Goal: Use online tool/utility

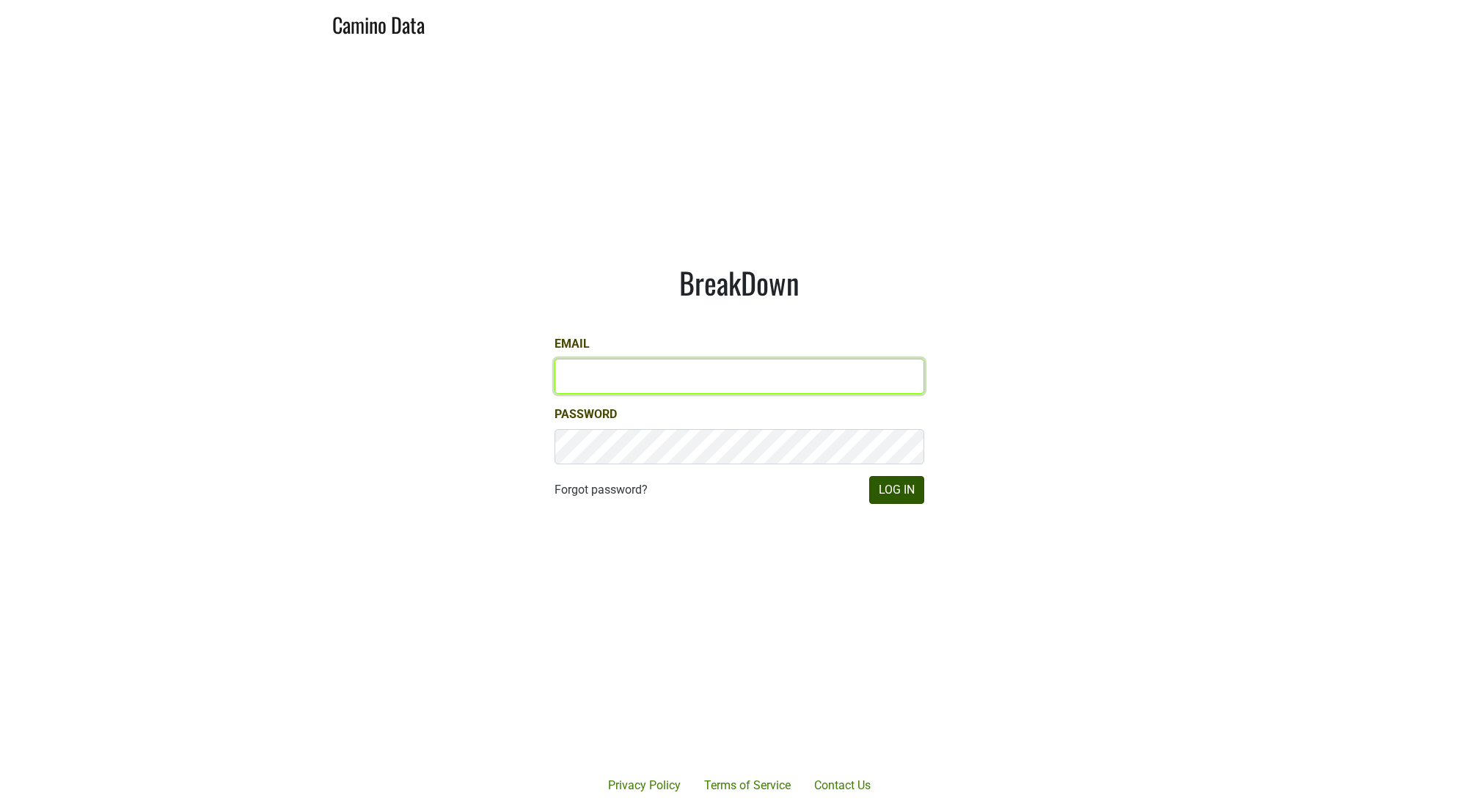
type input "drewstapp@jonata.com"
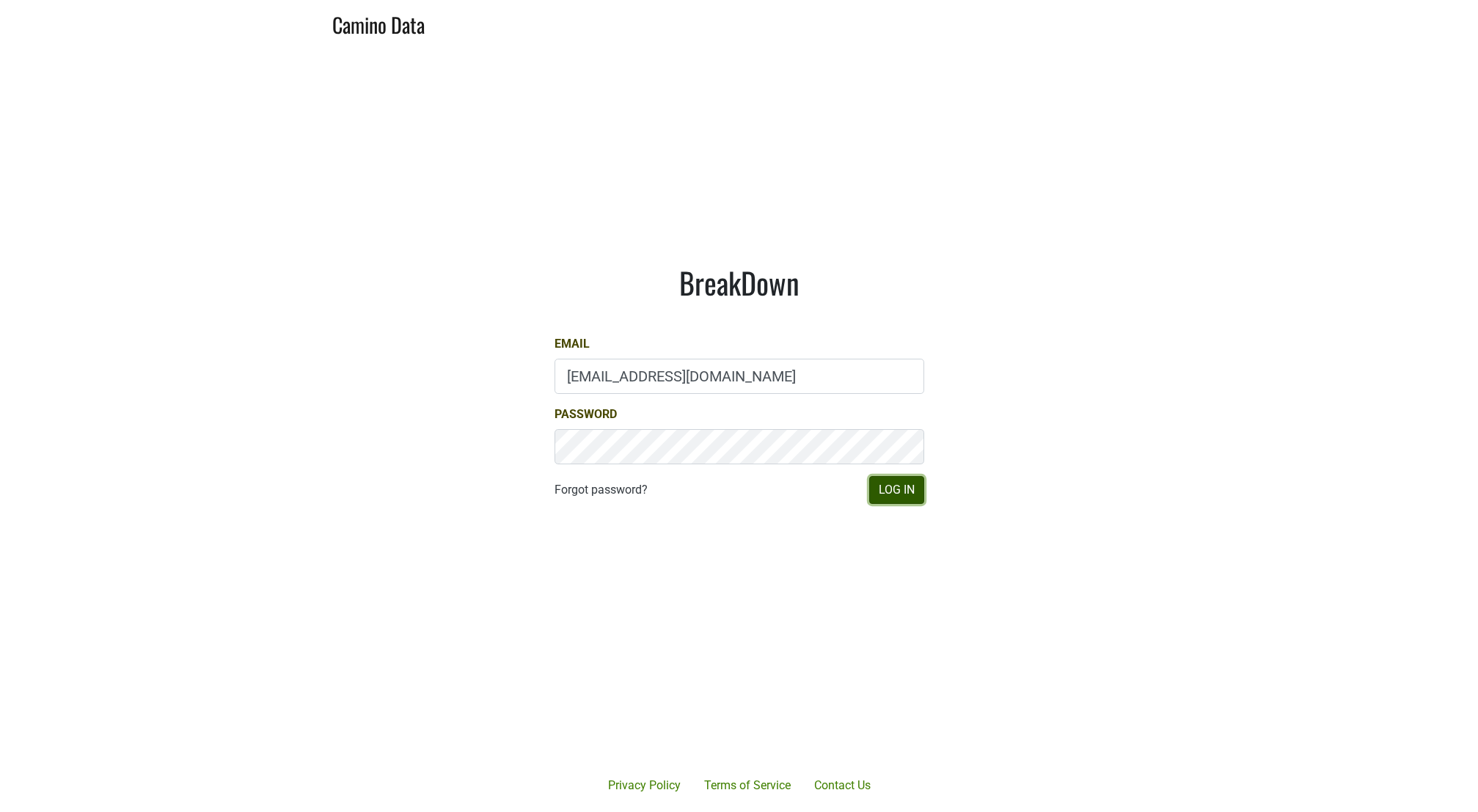
click at [891, 494] on button "Log In" at bounding box center [896, 490] width 55 height 28
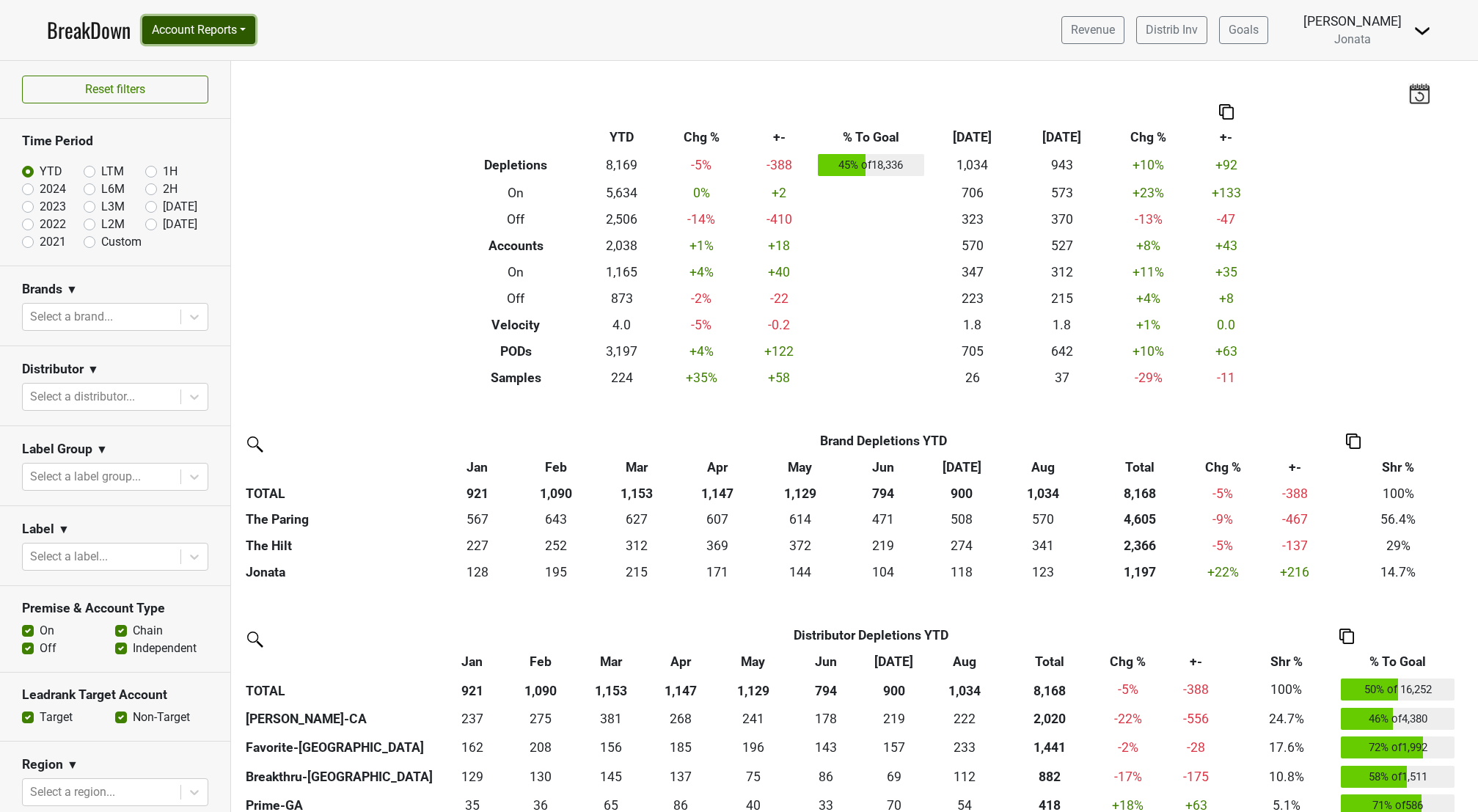
click at [250, 30] on button "Account Reports" at bounding box center [198, 29] width 113 height 28
click at [207, 61] on link "SuperRanker" at bounding box center [208, 64] width 130 height 24
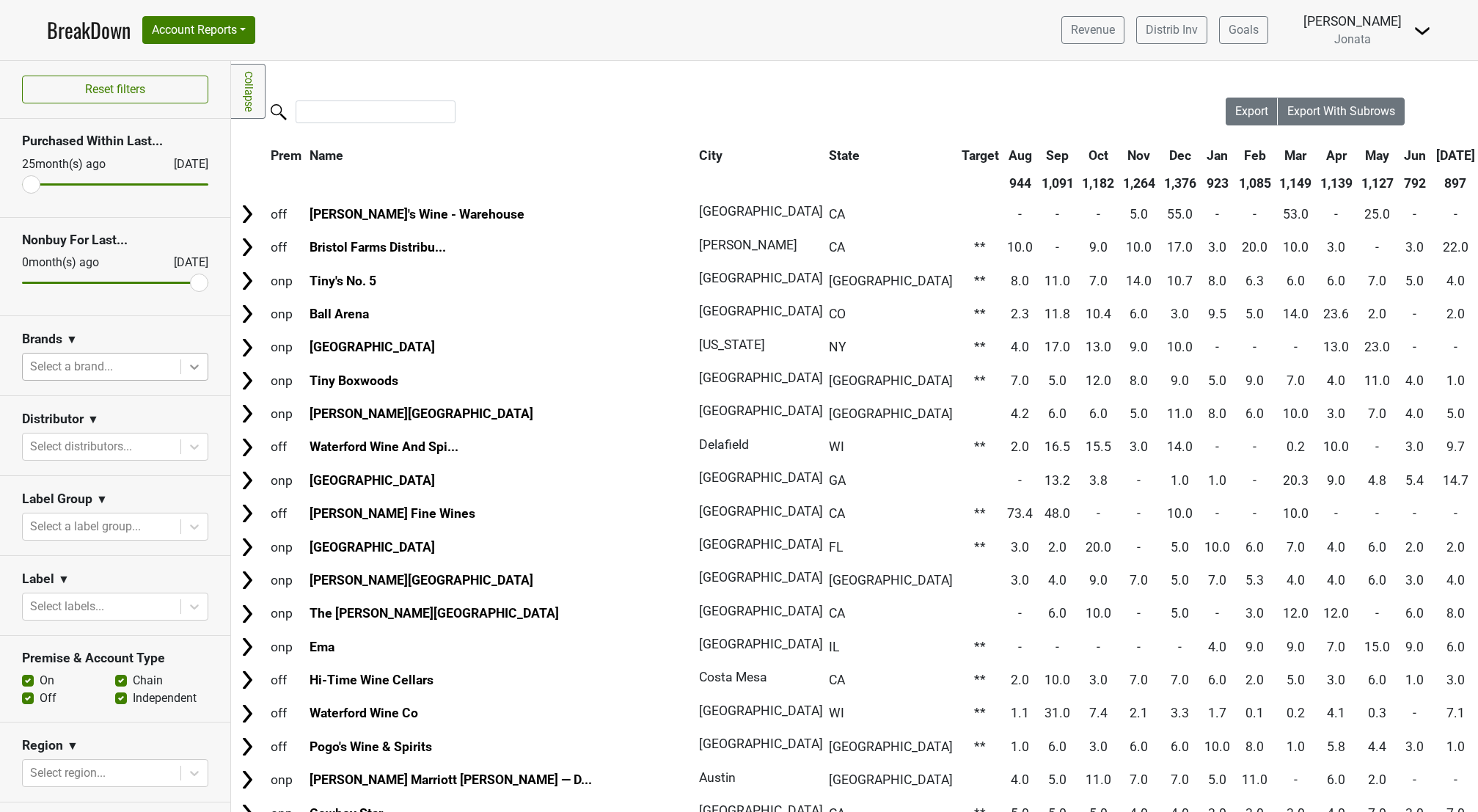
click at [187, 369] on icon at bounding box center [194, 367] width 14 height 14
click at [114, 412] on div "Jonata" at bounding box center [108, 406] width 172 height 29
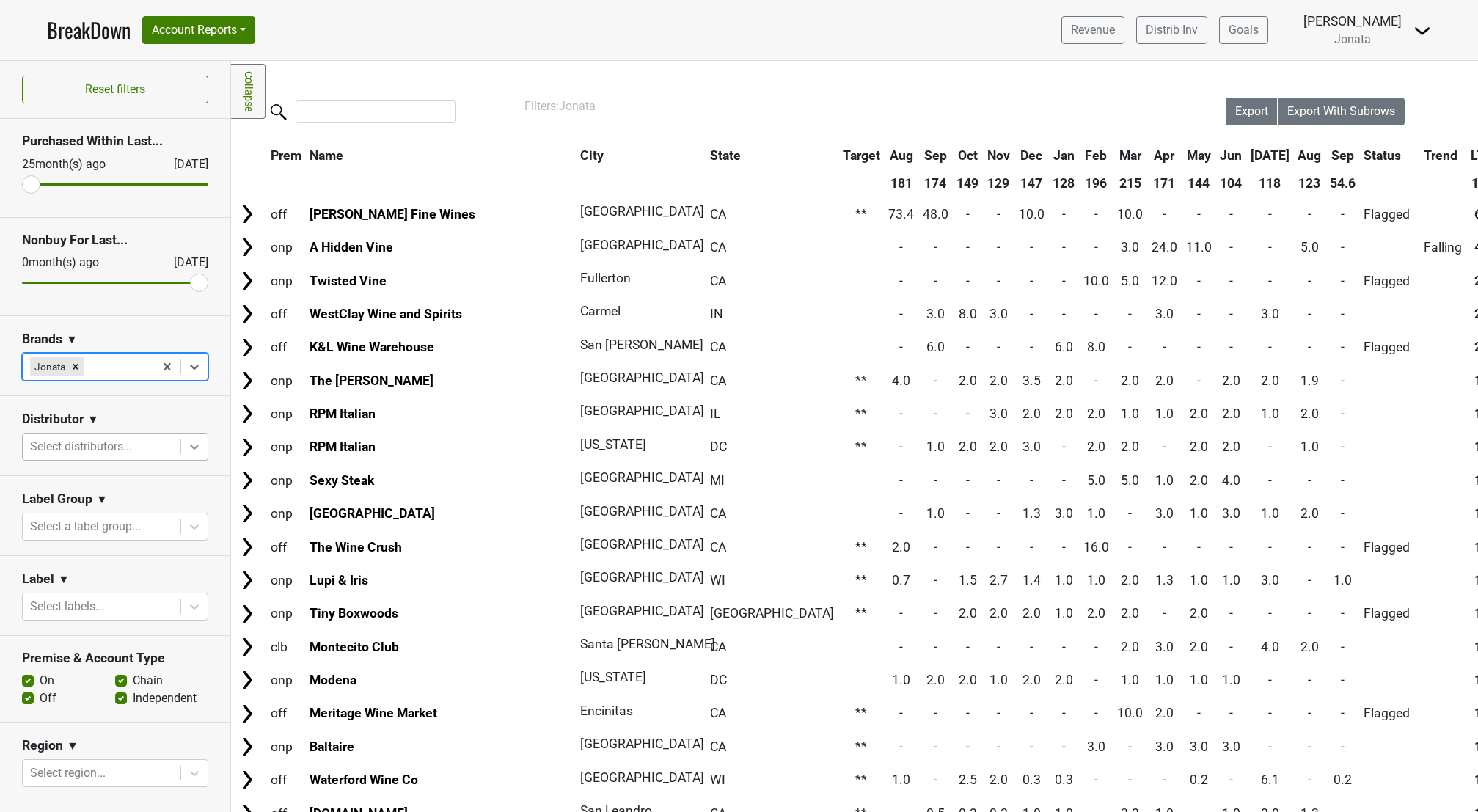
click at [187, 452] on icon at bounding box center [194, 447] width 14 height 14
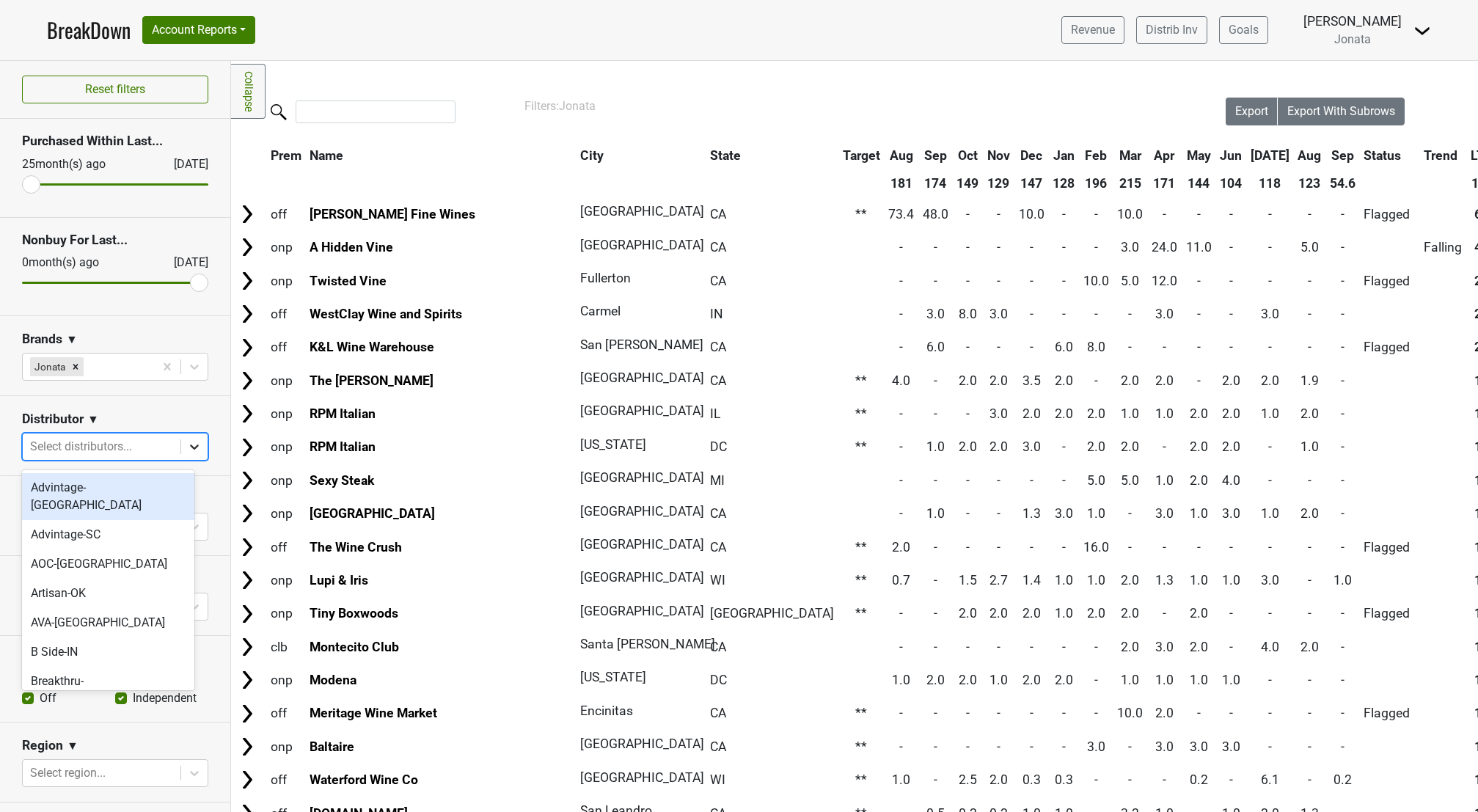
click at [190, 449] on icon at bounding box center [194, 447] width 9 height 5
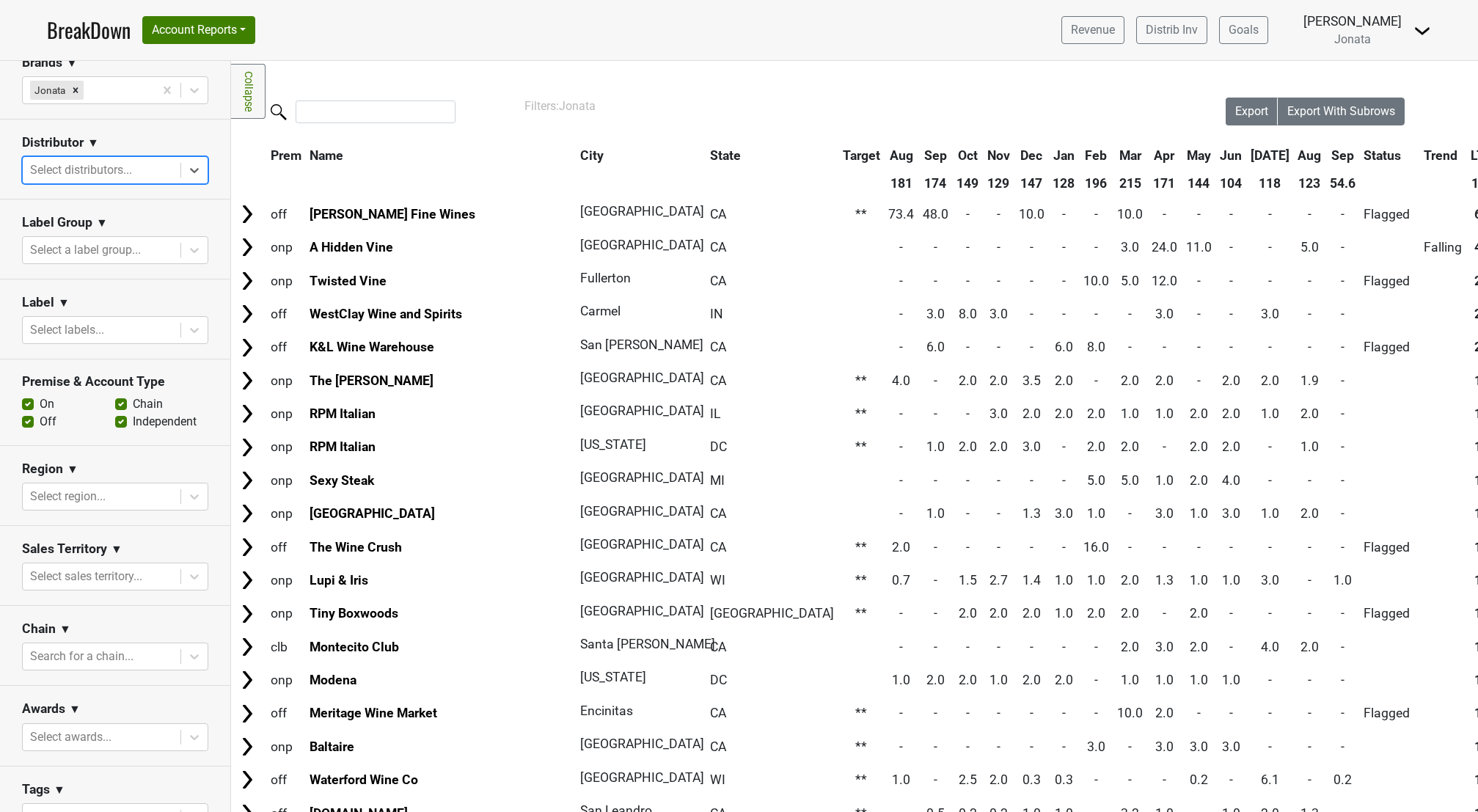
scroll to position [275, 0]
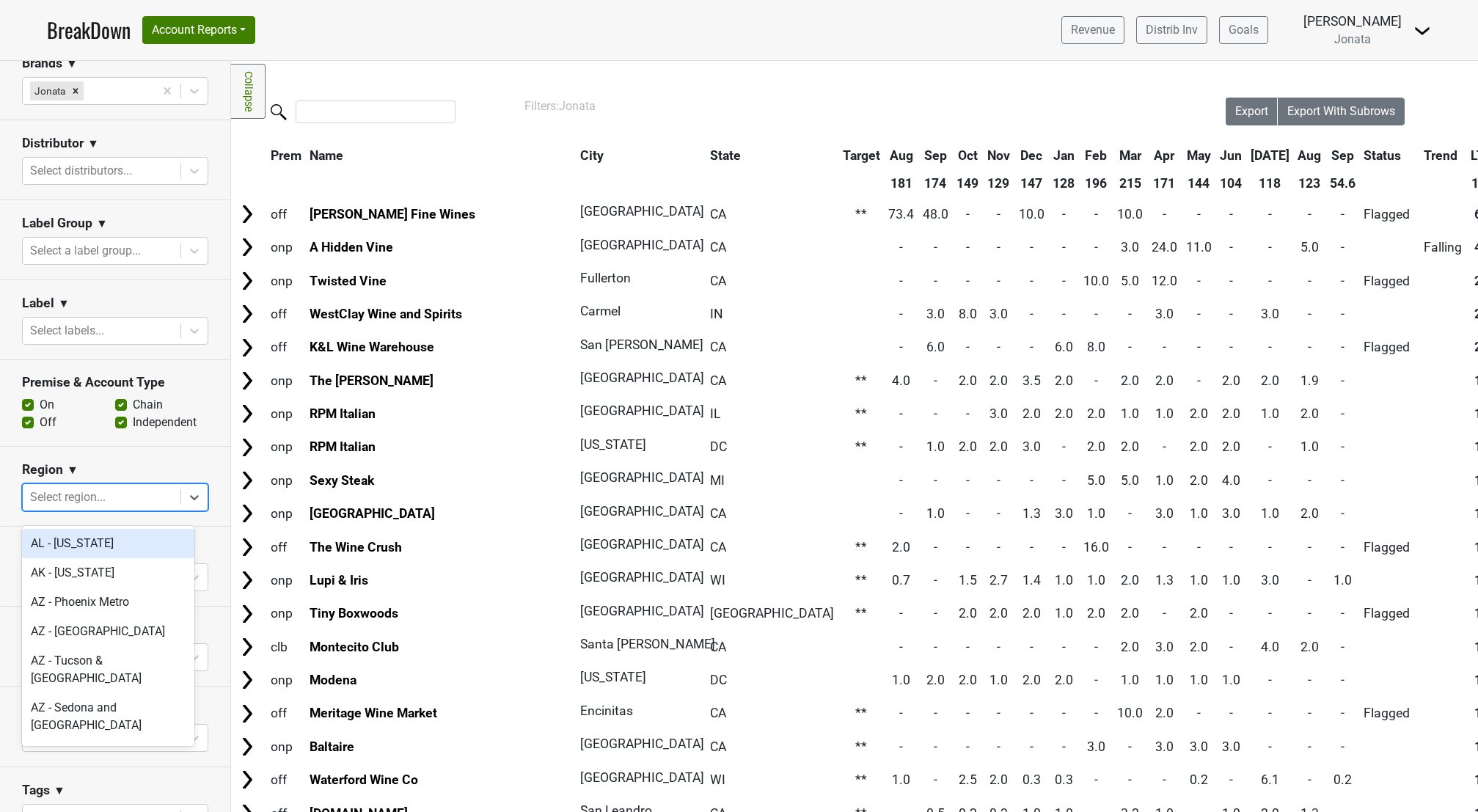
drag, startPoint x: 166, startPoint y: 508, endPoint x: 178, endPoint y: 507, distance: 12.0
click at [167, 508] on div "Select region..." at bounding box center [115, 497] width 187 height 28
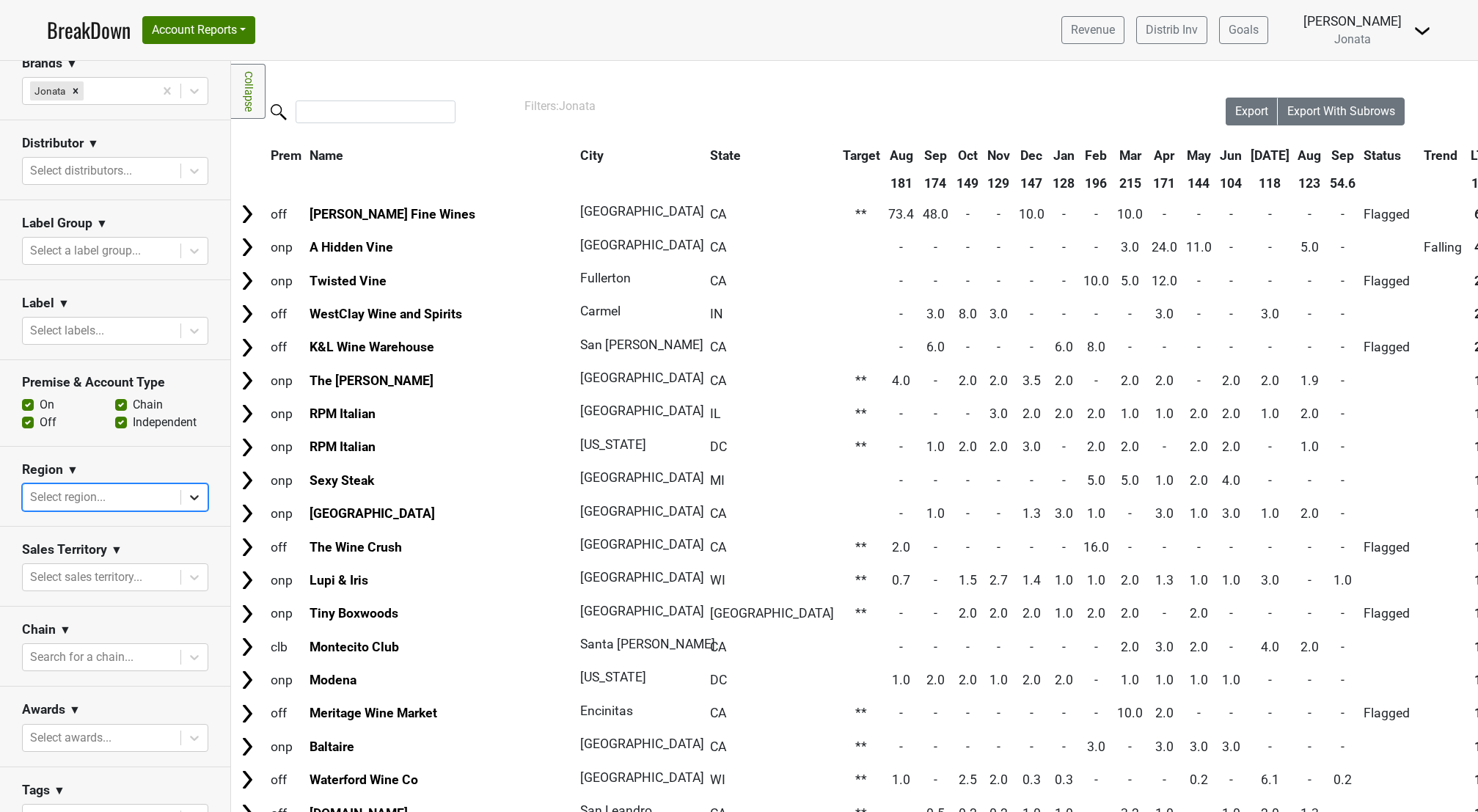
click at [190, 500] on icon at bounding box center [194, 498] width 9 height 5
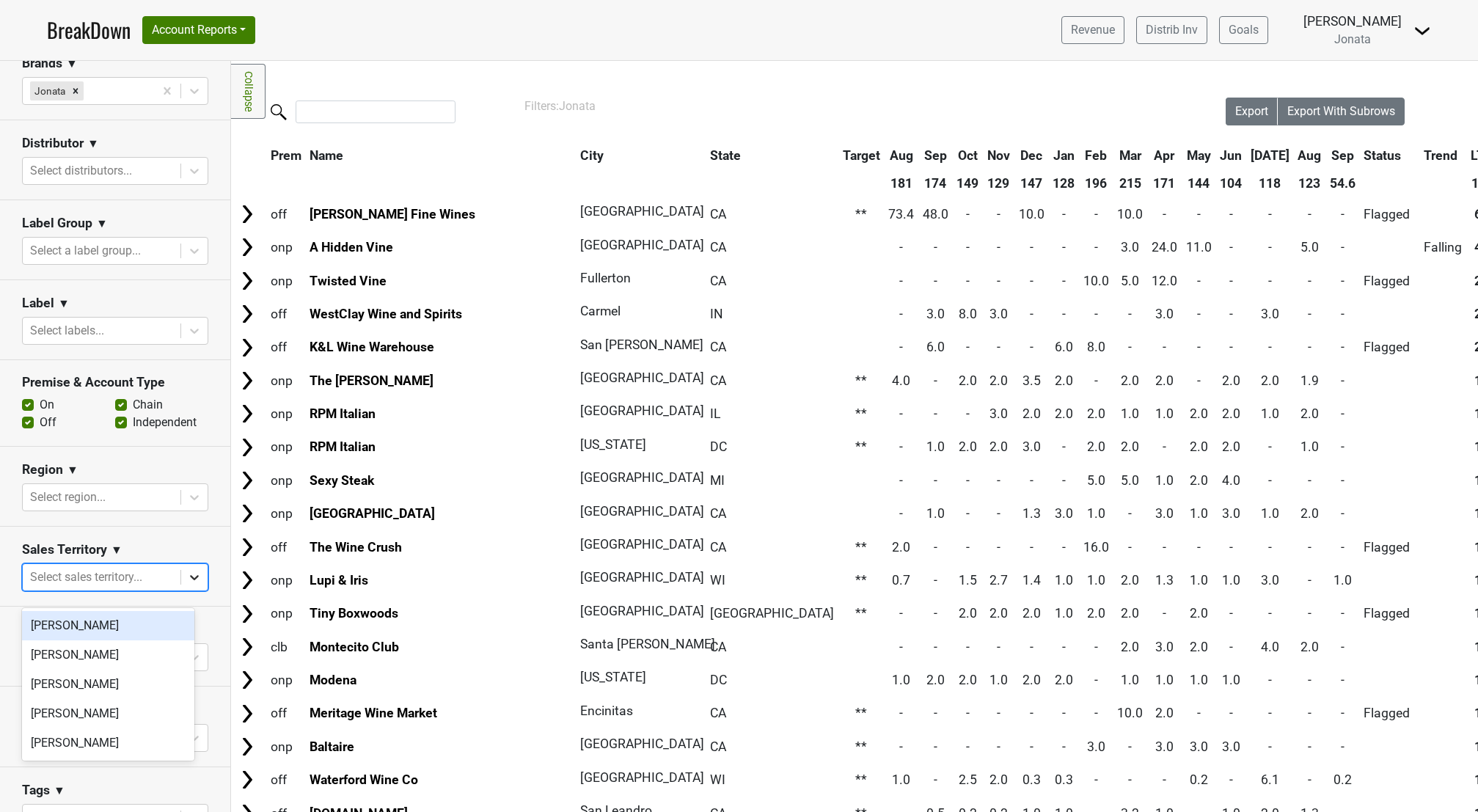
click at [187, 584] on icon at bounding box center [194, 577] width 14 height 14
click at [187, 664] on icon at bounding box center [194, 657] width 14 height 14
click at [190, 581] on icon at bounding box center [194, 578] width 9 height 5
click at [203, 550] on section "Sales Territory ▼ option [PERSON_NAME] focused, 1 of 5. 5 results available. Us…" at bounding box center [115, 566] width 230 height 80
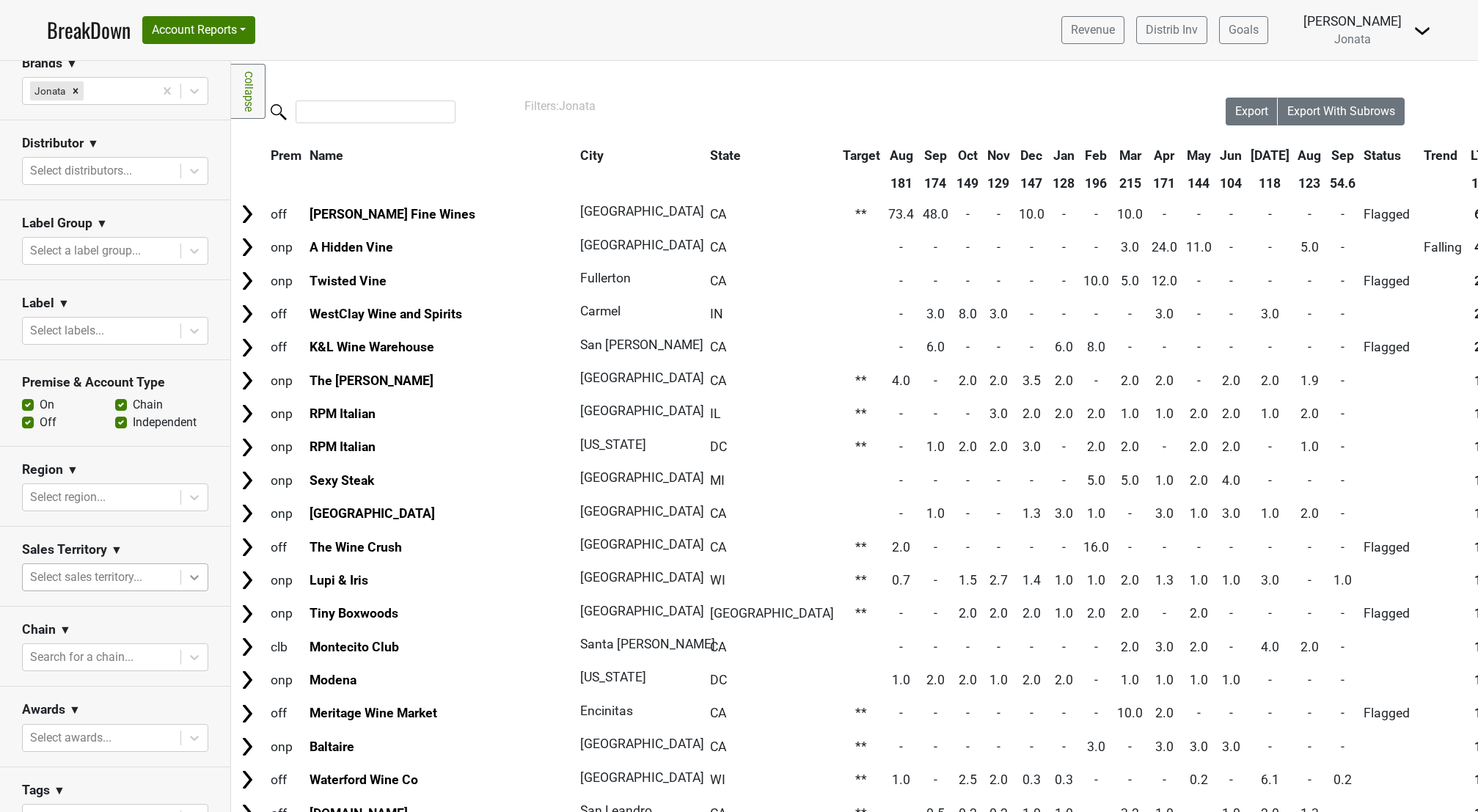
click at [187, 584] on icon at bounding box center [194, 577] width 14 height 14
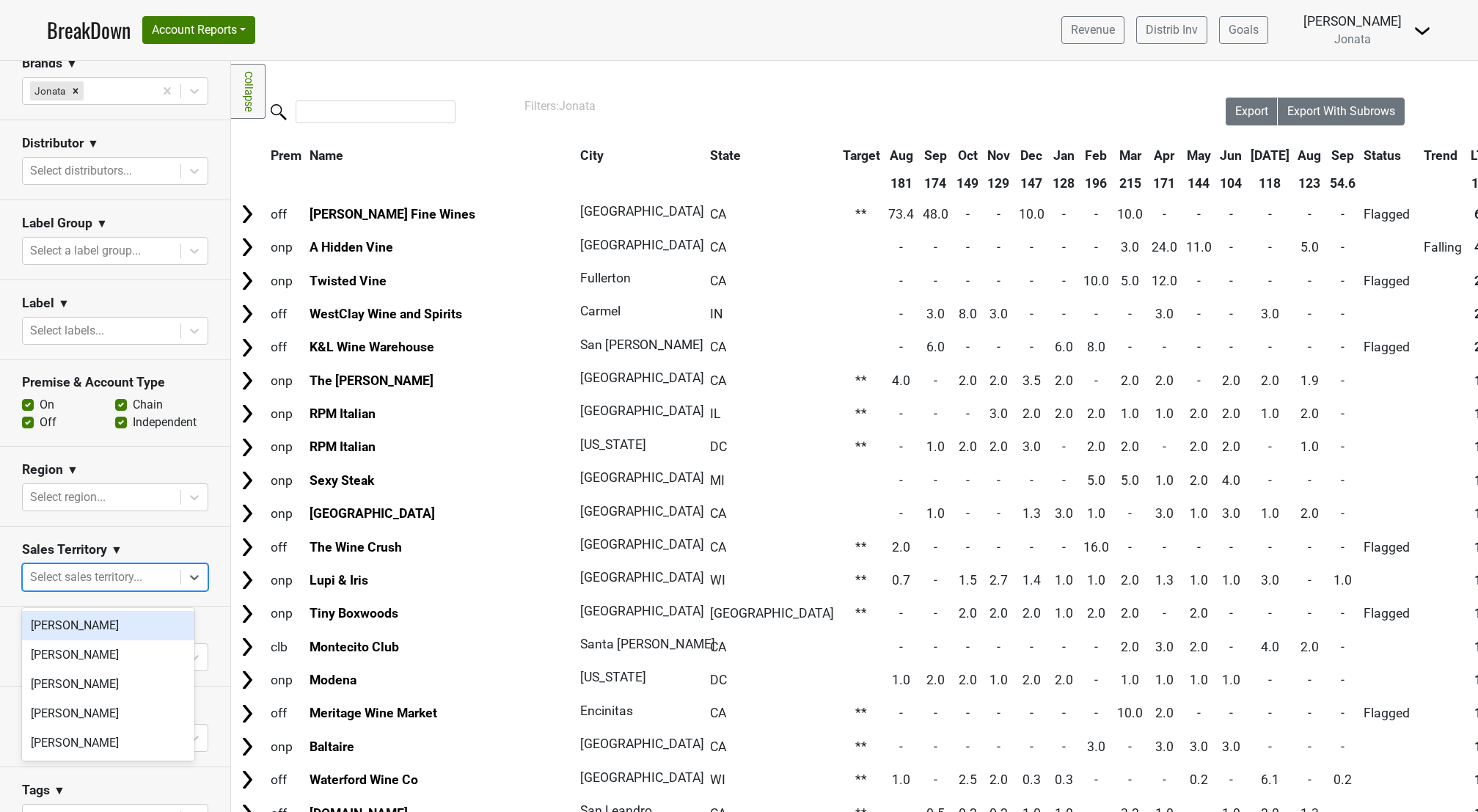
click at [101, 635] on div "[PERSON_NAME]" at bounding box center [108, 625] width 172 height 29
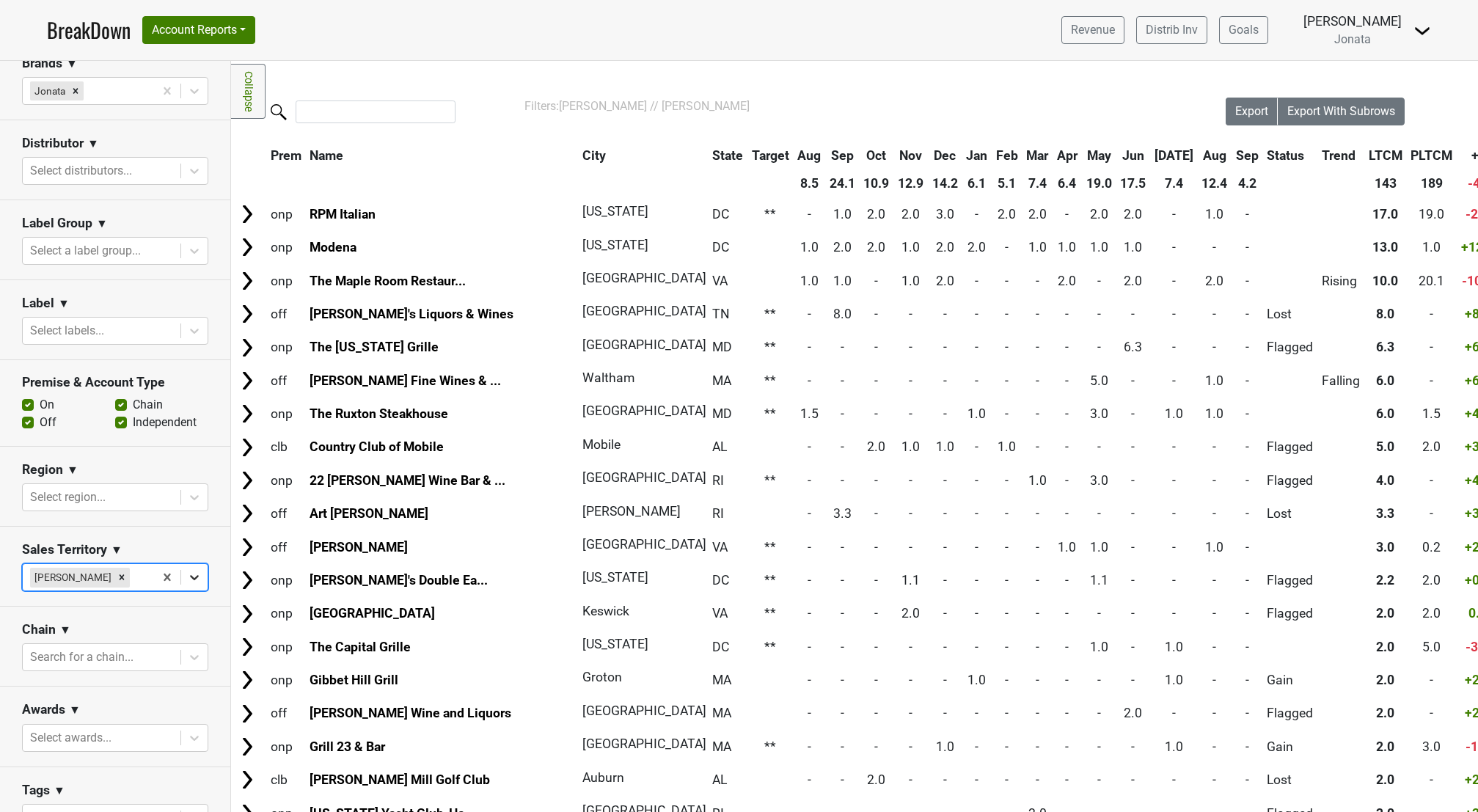
click at [187, 584] on icon at bounding box center [194, 577] width 14 height 14
click at [132, 620] on div "[PERSON_NAME]" at bounding box center [108, 625] width 172 height 29
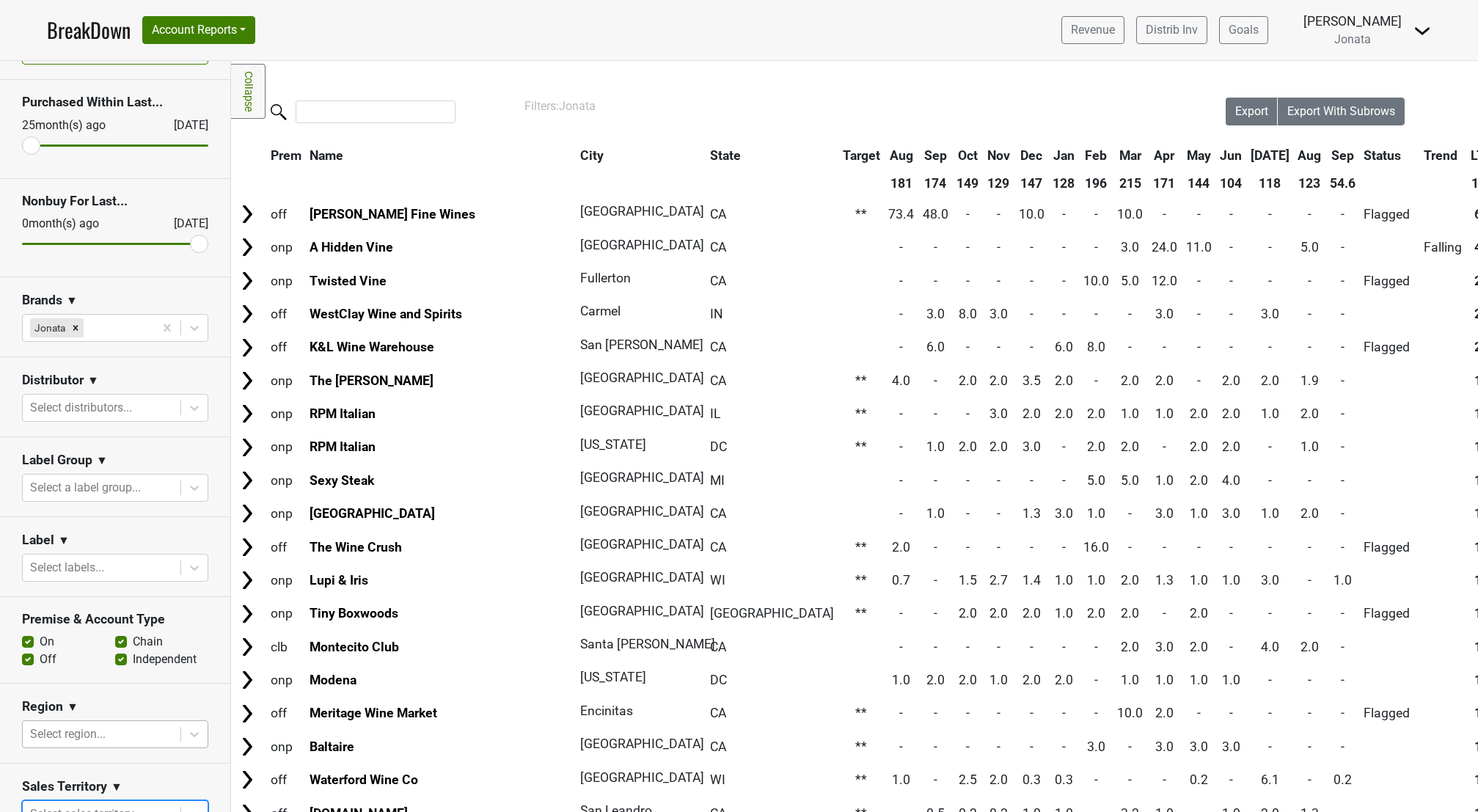
scroll to position [0, 0]
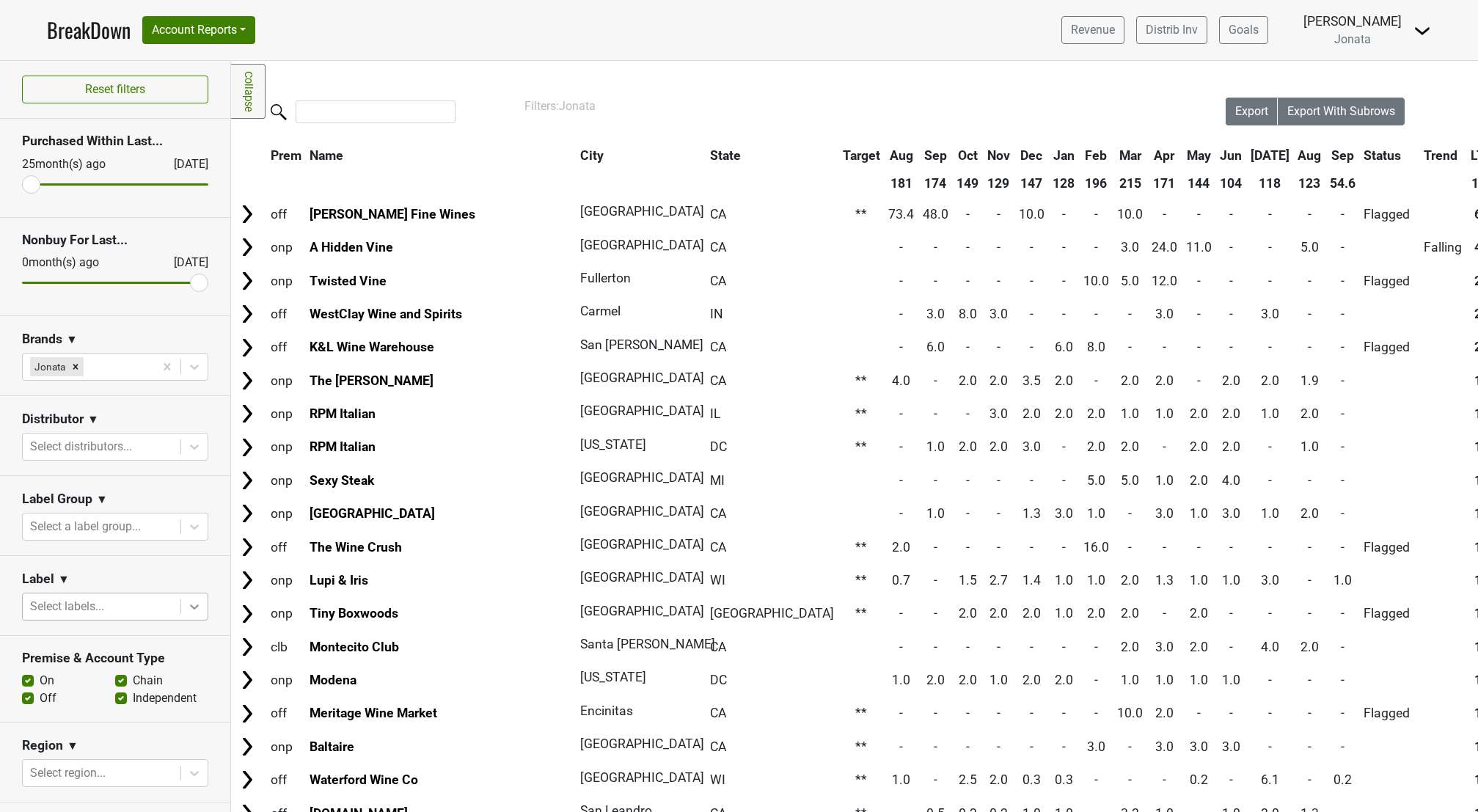
click at [187, 614] on icon at bounding box center [194, 606] width 14 height 14
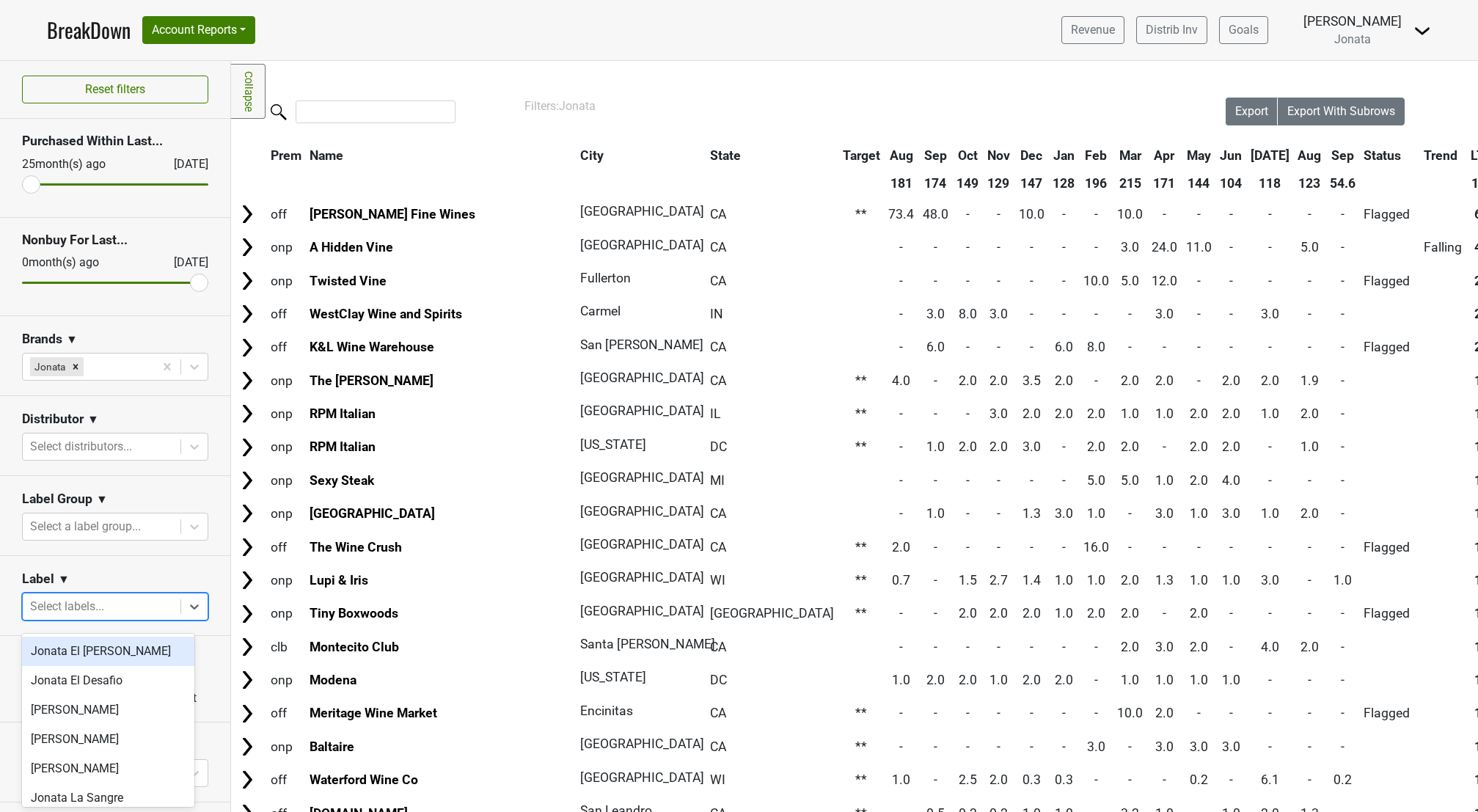
click at [120, 658] on div "Jonata El [PERSON_NAME]" at bounding box center [108, 651] width 172 height 29
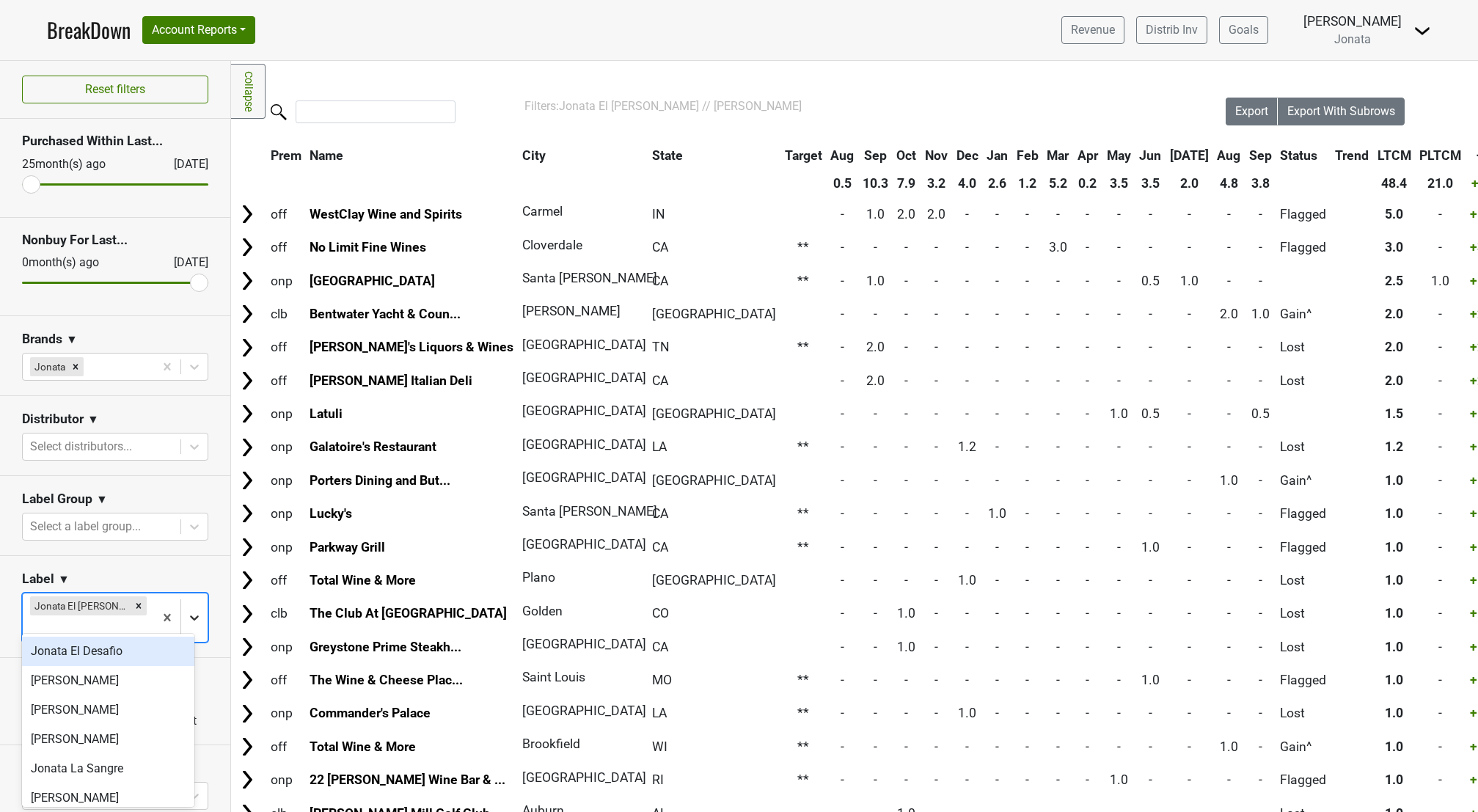
click at [187, 610] on icon at bounding box center [194, 618] width 14 height 14
click at [114, 658] on div "Jonata El Desafio" at bounding box center [108, 651] width 172 height 29
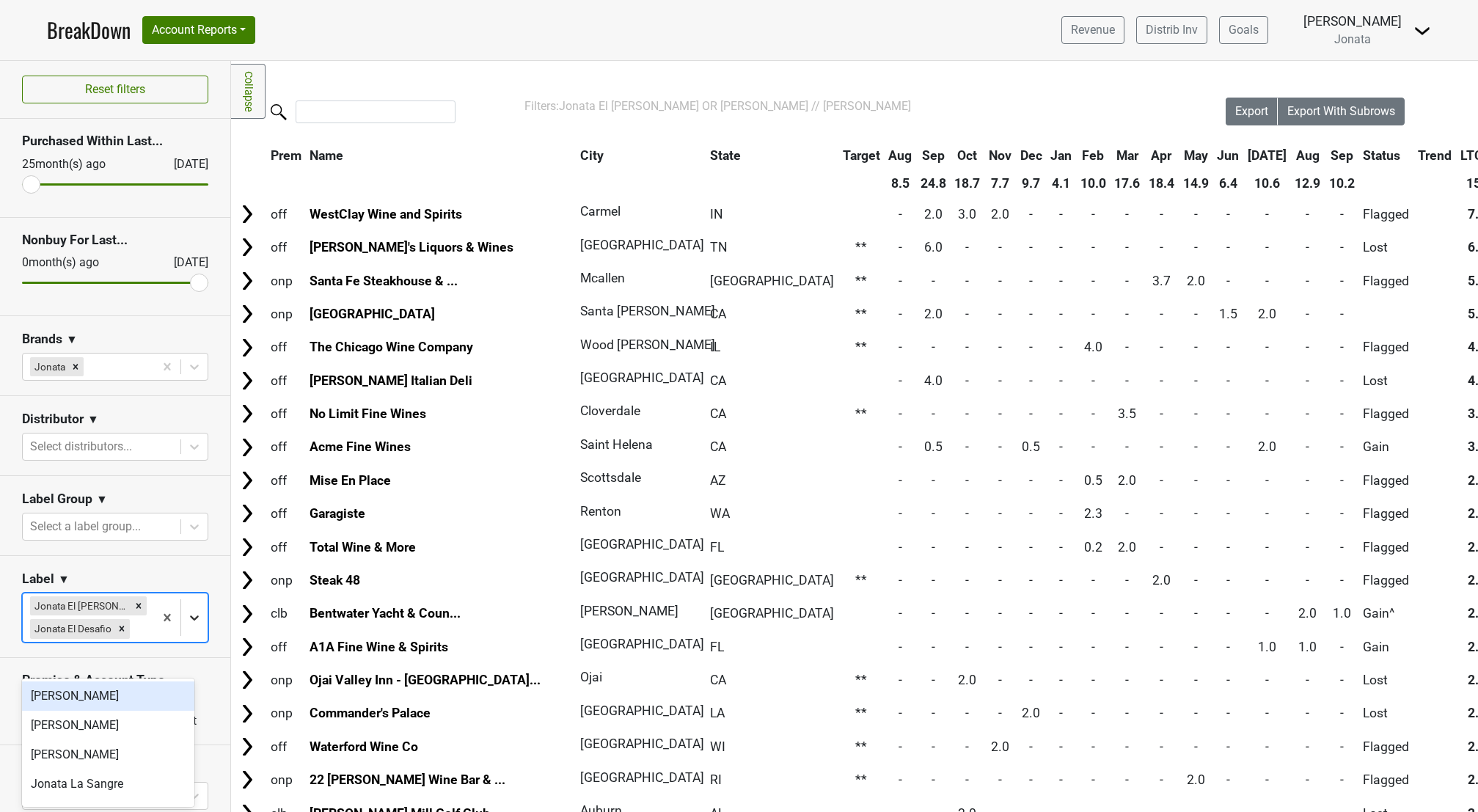
click at [187, 625] on icon at bounding box center [194, 618] width 14 height 14
click at [111, 719] on div "[PERSON_NAME]" at bounding box center [108, 725] width 172 height 29
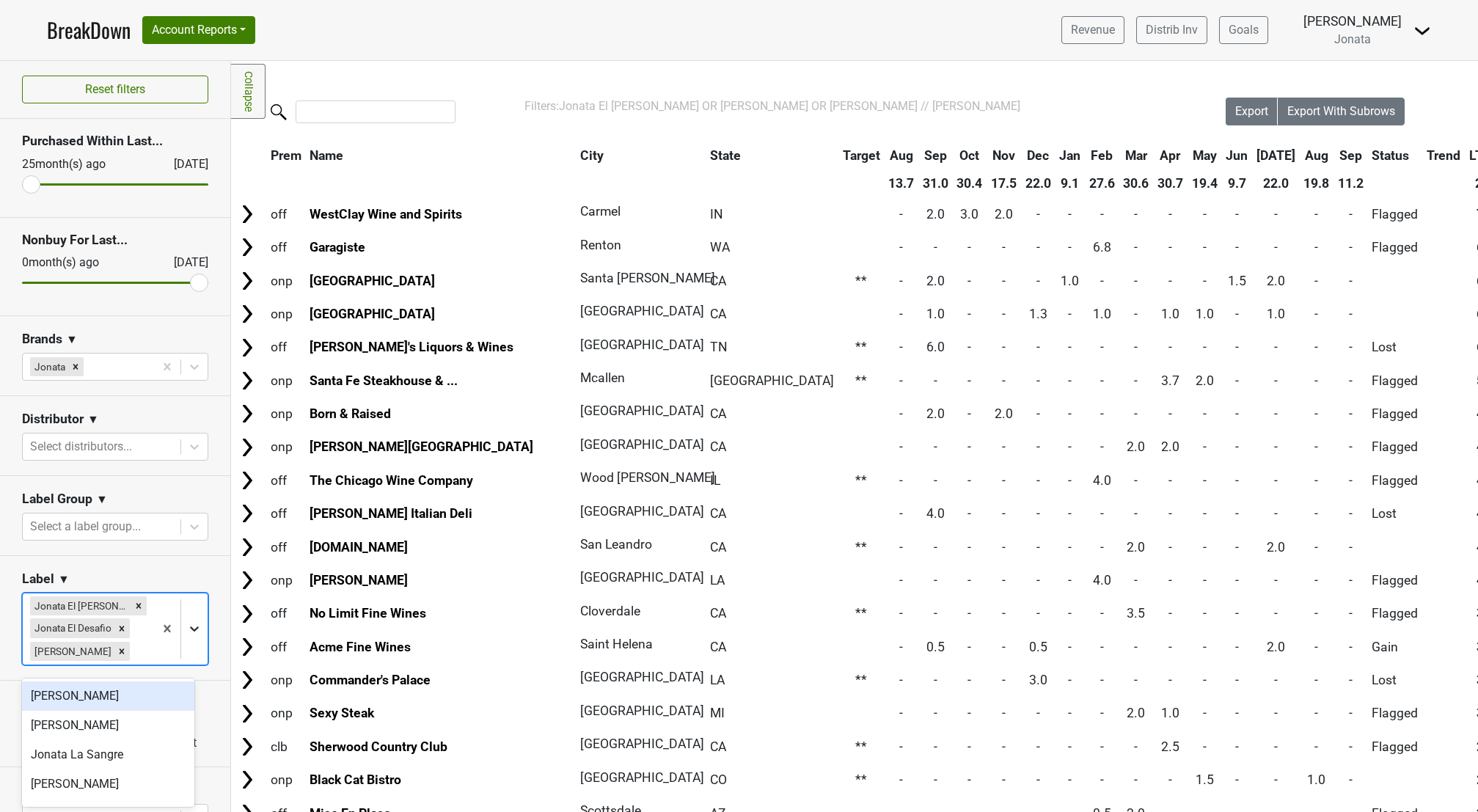
click at [187, 633] on icon at bounding box center [194, 629] width 14 height 14
click at [130, 760] on div "Jonata La Sangre" at bounding box center [108, 754] width 172 height 29
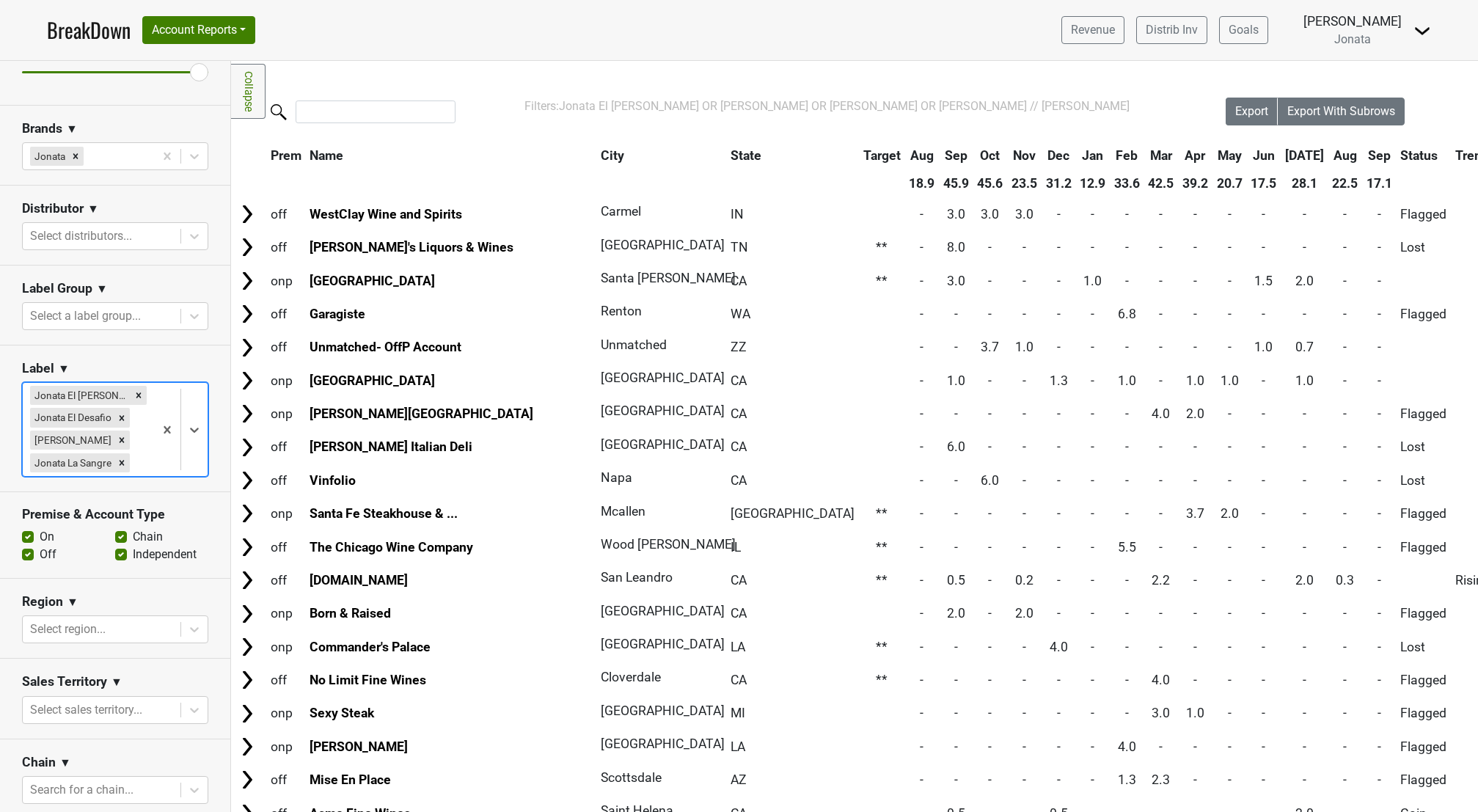
scroll to position [222, 0]
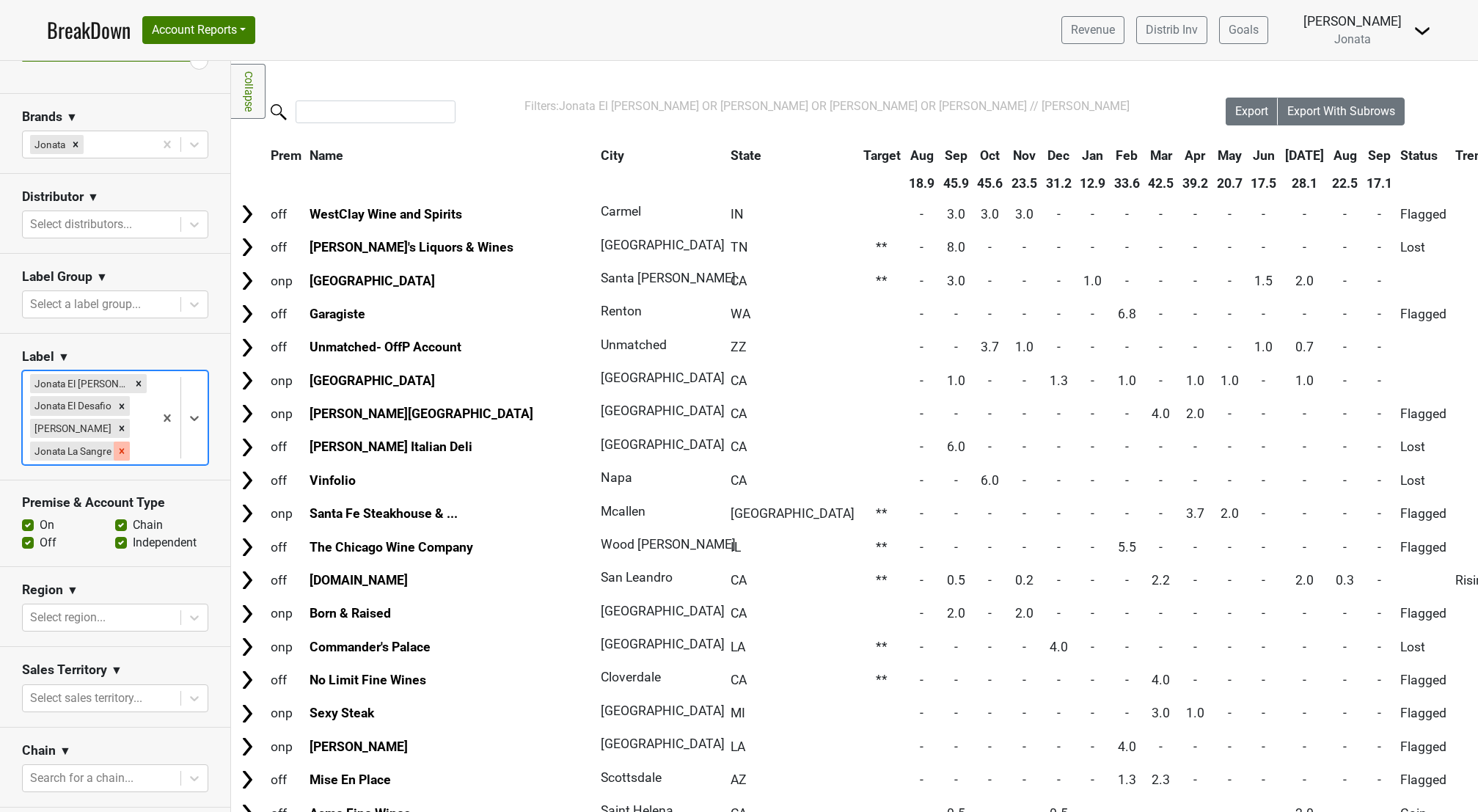
click at [123, 454] on icon "Remove Jonata La Sangre" at bounding box center [122, 452] width 5 height 5
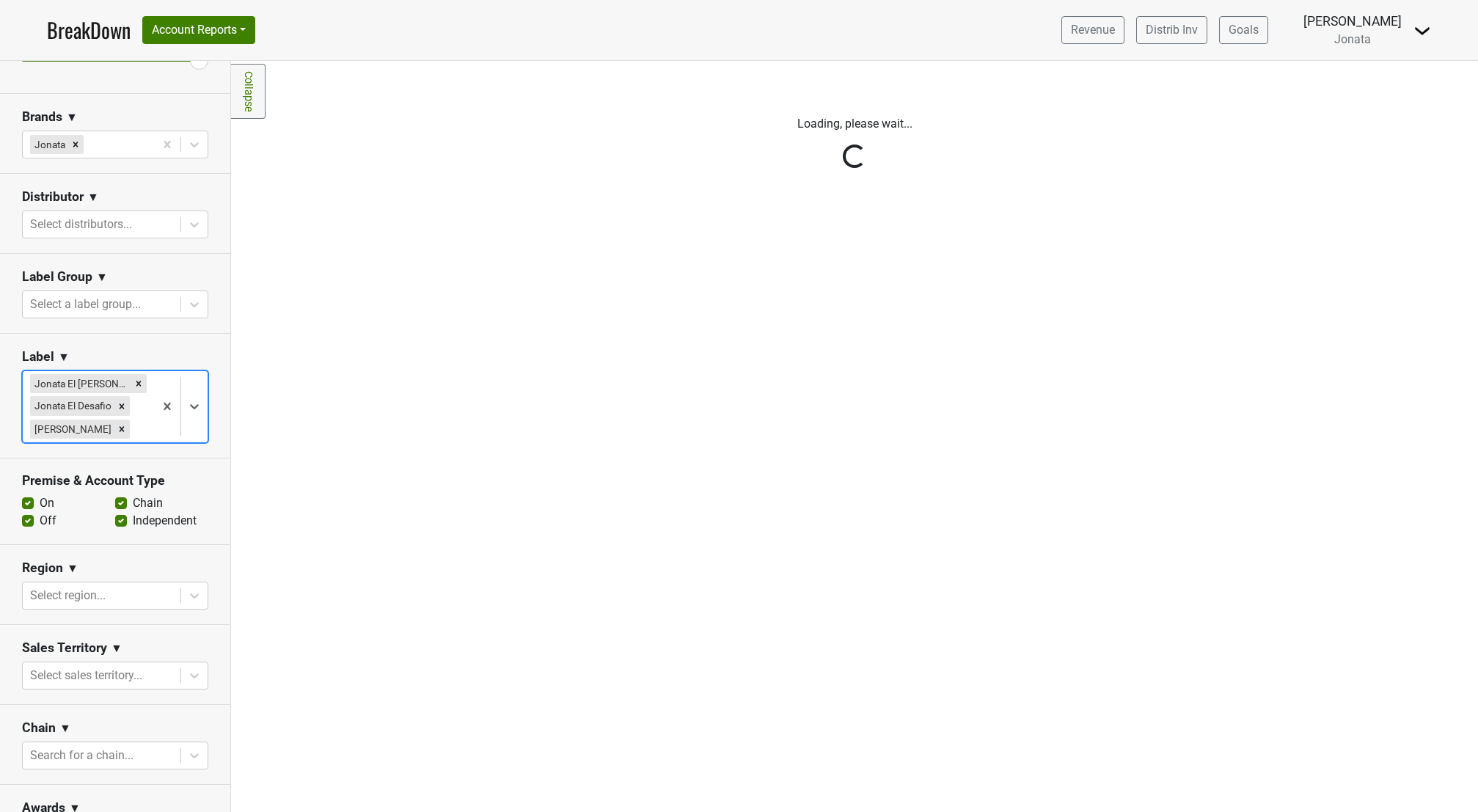
click at [117, 434] on icon "Remove Jonata Flor" at bounding box center [121, 429] width 10 height 10
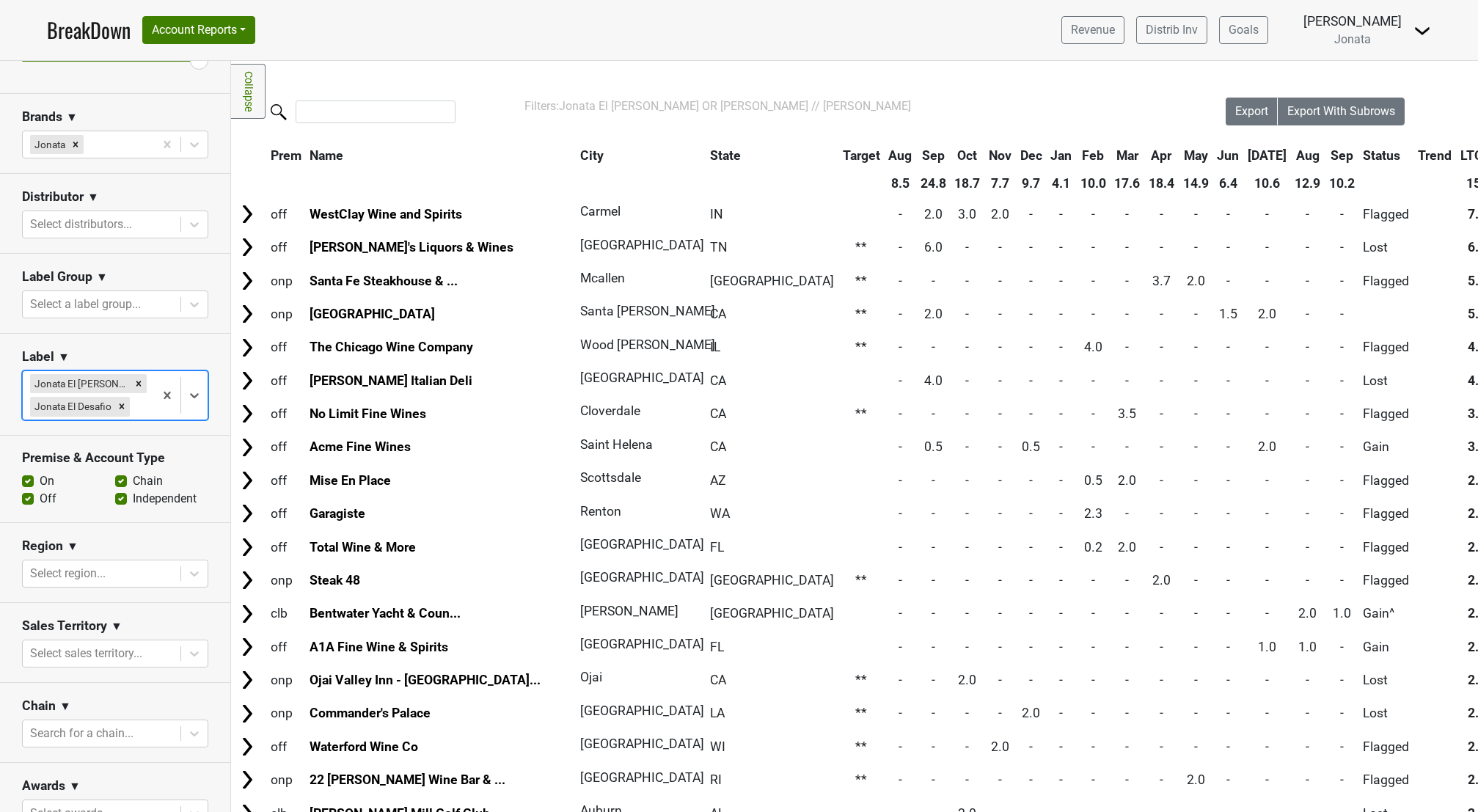
click at [121, 411] on icon "Remove Jonata El Desafio" at bounding box center [121, 406] width 10 height 10
